Goal: Information Seeking & Learning: Understand process/instructions

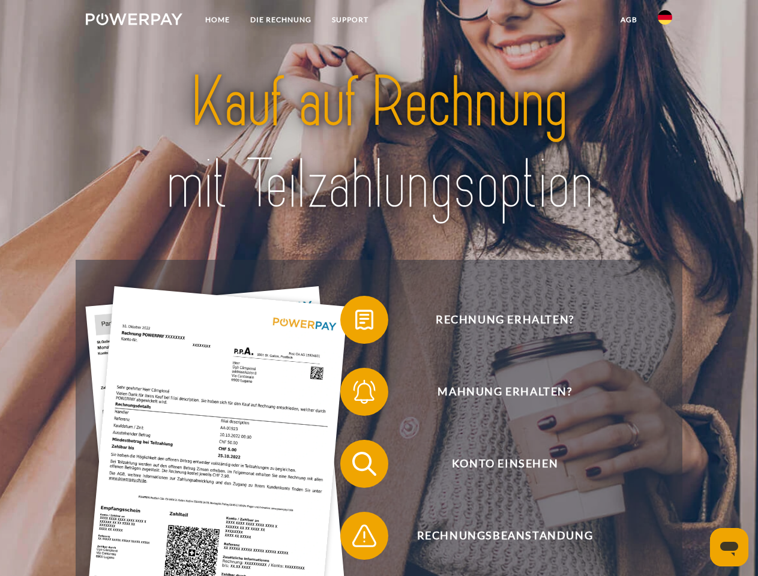
click at [134, 21] on img at bounding box center [134, 19] width 97 height 12
click at [665, 21] on img at bounding box center [665, 17] width 14 height 14
click at [629, 20] on link "agb" at bounding box center [629, 20] width 37 height 22
click at [356, 322] on span at bounding box center [346, 320] width 60 height 60
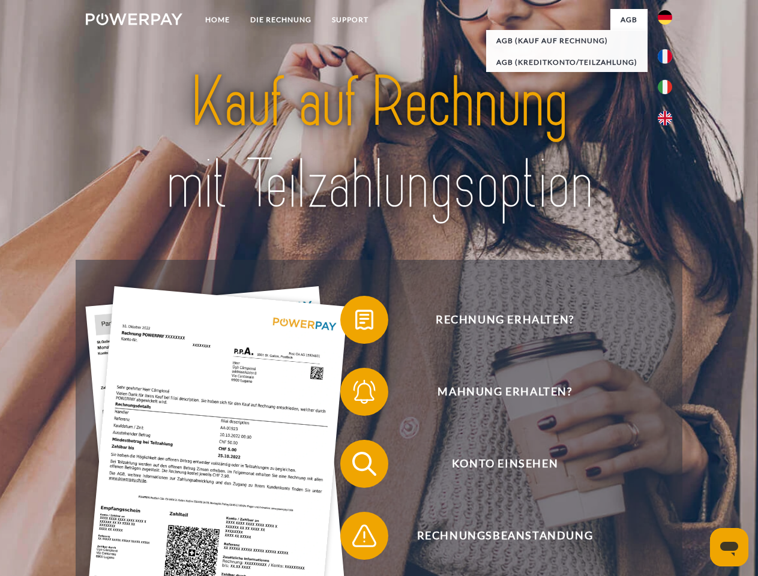
click at [356, 395] on div "Rechnung erhalten? Mahnung erhalten? Konto einsehen" at bounding box center [379, 500] width 607 height 480
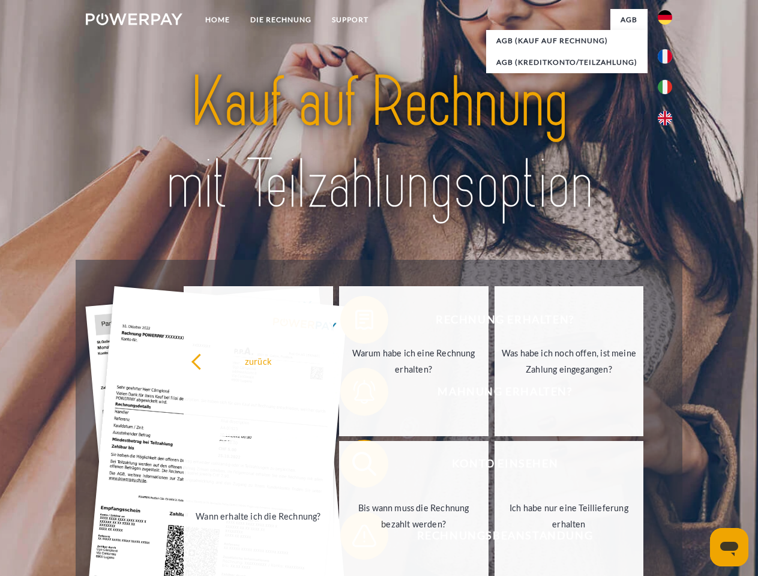
click at [356, 467] on link "Bis wann muss die Rechnung bezahlt werden?" at bounding box center [414, 516] width 150 height 150
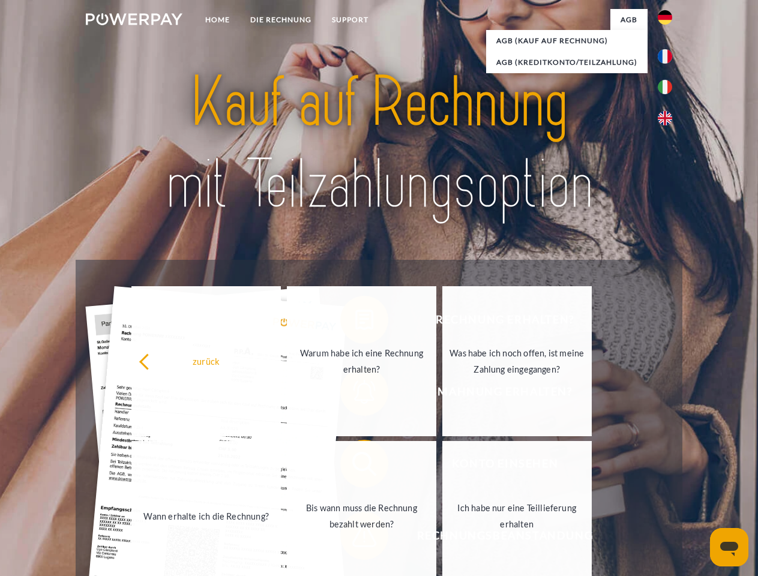
click at [356, 539] on span at bounding box center [346, 536] width 60 height 60
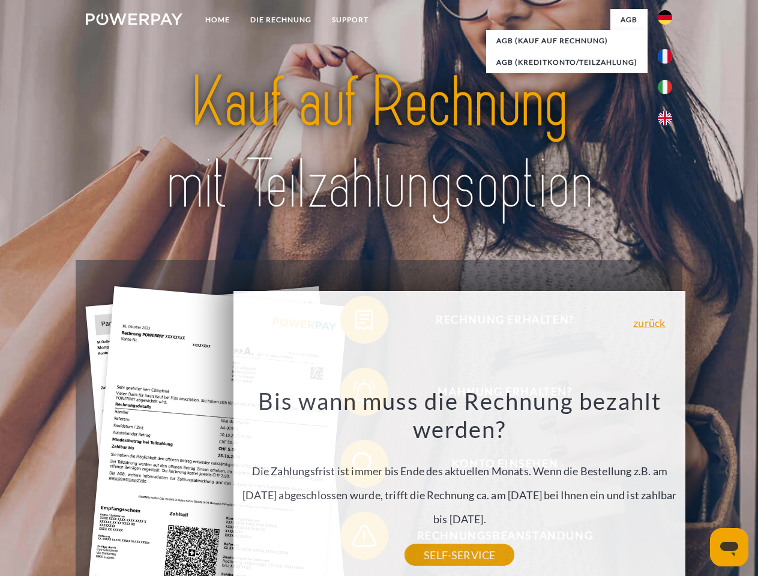
click at [730, 548] on icon "Messaging-Fenster öffnen" at bounding box center [730, 549] width 18 height 14
